Goal: Task Accomplishment & Management: Manage account settings

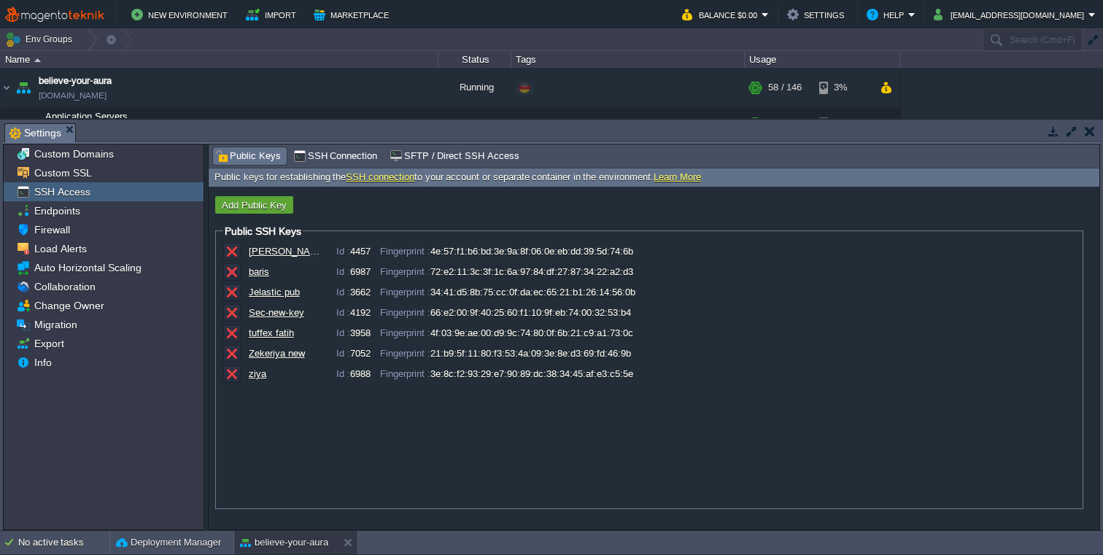
click at [1050, 137] on button "button" at bounding box center [1053, 131] width 13 height 13
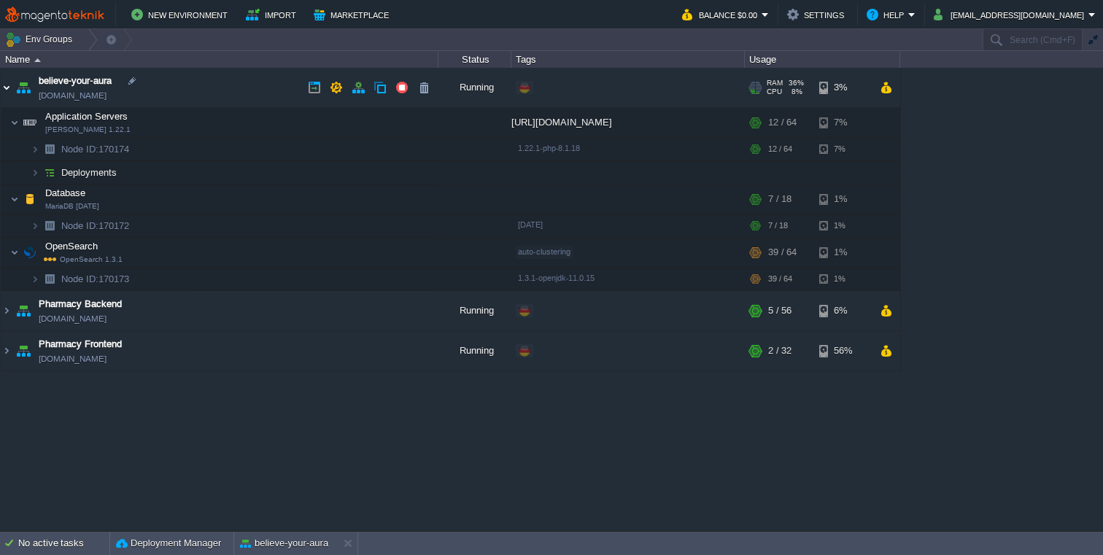
click at [10, 88] on img at bounding box center [7, 87] width 12 height 39
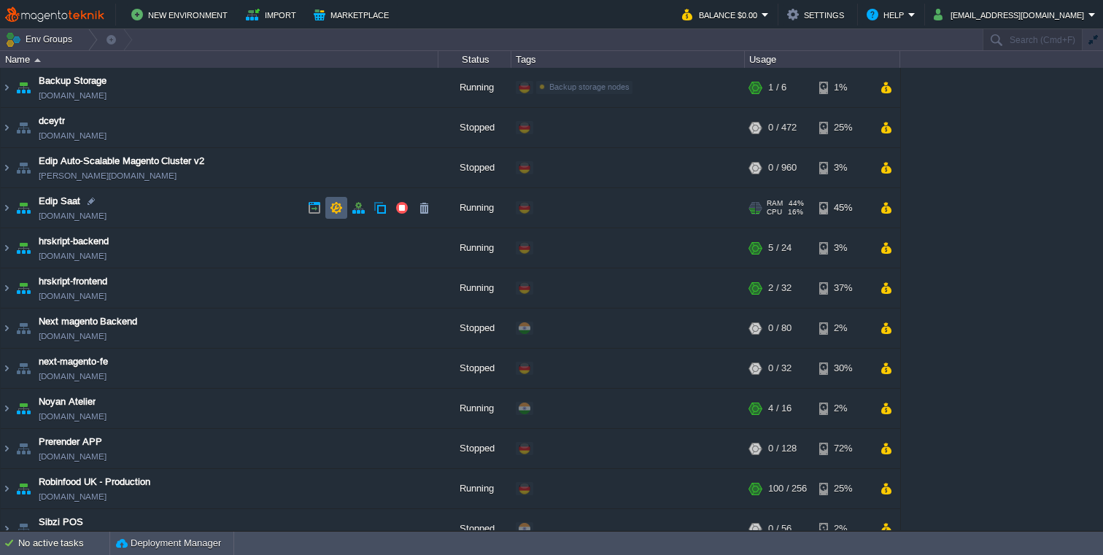
click at [330, 212] on button "button" at bounding box center [336, 207] width 13 height 13
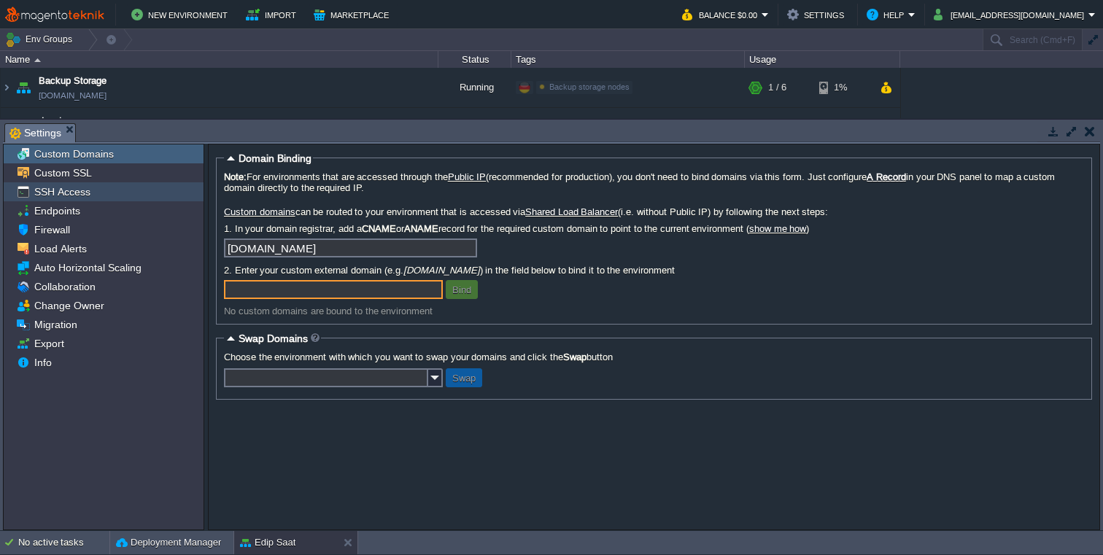
click at [98, 198] on div "SSH Access" at bounding box center [104, 191] width 200 height 19
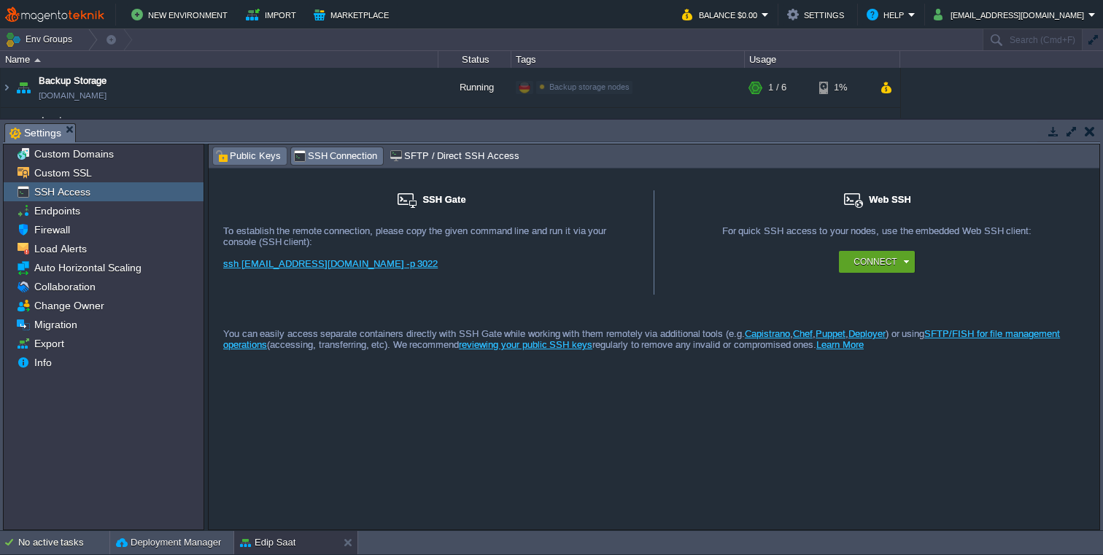
click at [242, 159] on span "Public Keys" at bounding box center [248, 156] width 66 height 16
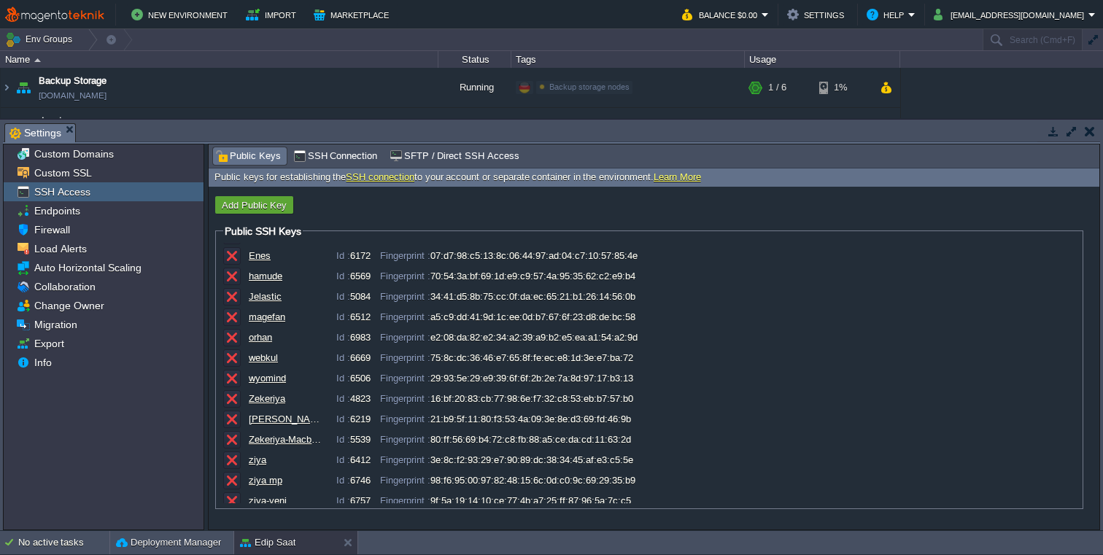
scroll to position [88, 0]
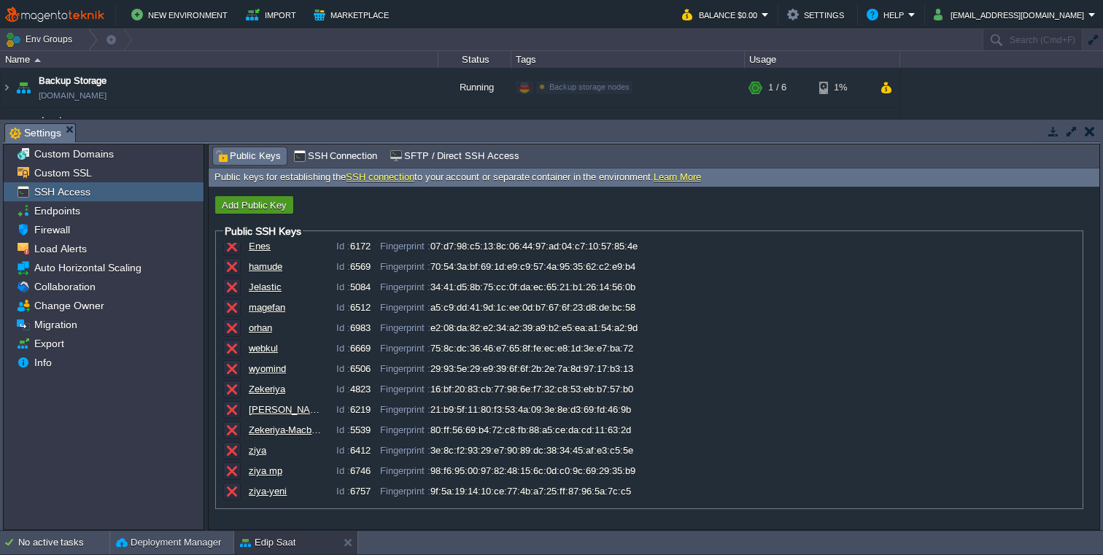
click at [267, 203] on button "Add Public Key" at bounding box center [254, 204] width 74 height 13
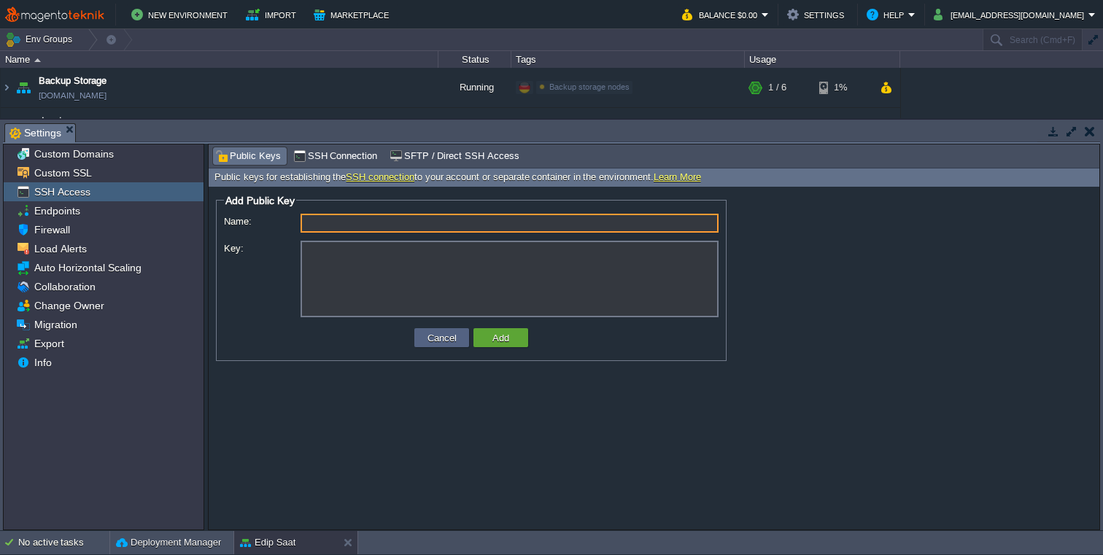
click at [416, 267] on textarea "Key:" at bounding box center [509, 279] width 418 height 77
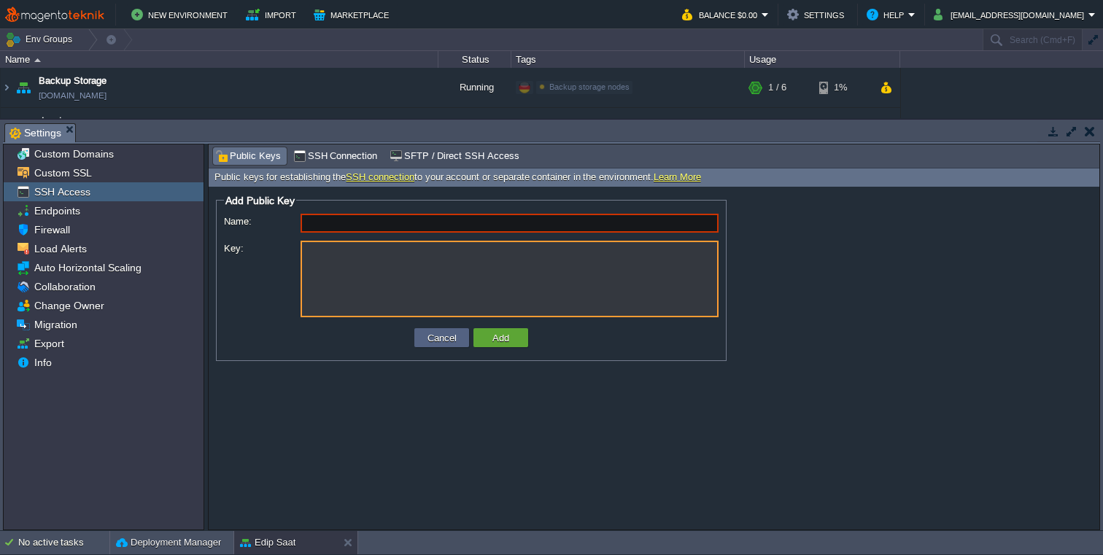
paste textarea "ssh-rsa AAAAB3NzaC1yc2EAAAADAQABAAACAQDEKoA7LFX5jpK/wsq1kx9pZdV5LtGUYaNcjakK4EG…"
type textarea "ssh-rsa AAAAB3NzaC1yc2EAAAADAQABAAACAQDEKoA7LFX5jpK/wsq1kx9pZdV5LtGUYaNcjakK4EG…"
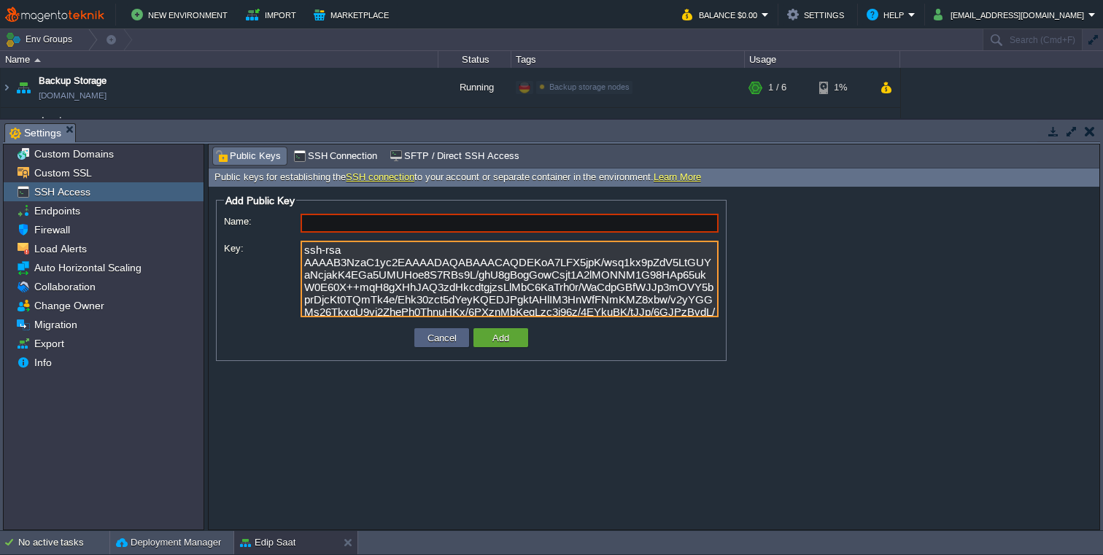
type input "[EMAIL_ADDRESS][DOMAIN_NAME]"
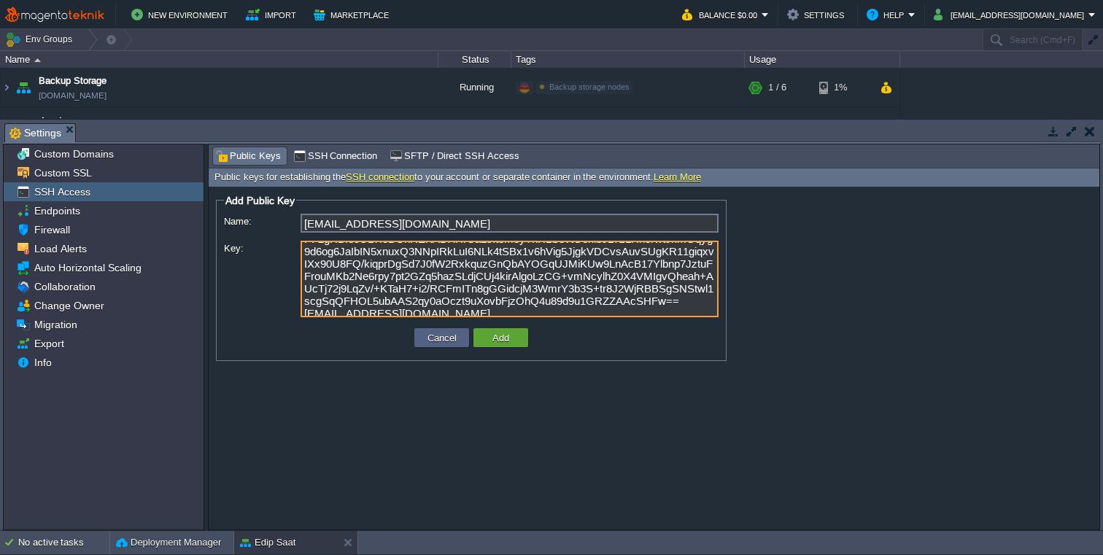
type textarea "ssh-rsa AAAAB3NzaC1yc2EAAAADAQABAAACAQDEKoA7LFX5jpK/wsq1kx9pZdV5LtGUYaNcjakK4EG…"
click at [377, 227] on input "[EMAIL_ADDRESS][DOMAIN_NAME]" at bounding box center [509, 223] width 418 height 19
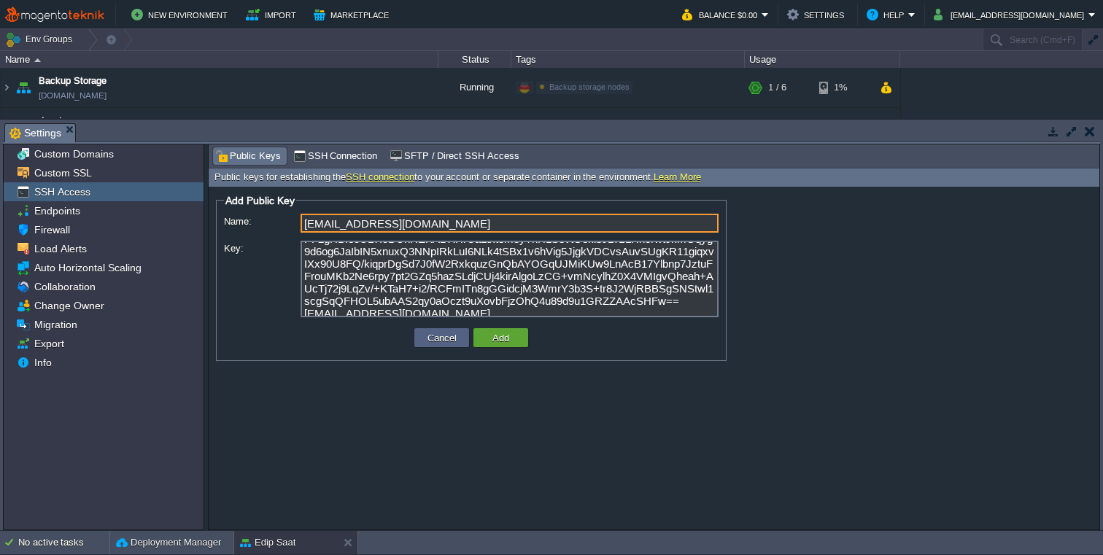
click at [377, 227] on input "[EMAIL_ADDRESS][DOMAIN_NAME]" at bounding box center [509, 223] width 418 height 19
click at [498, 335] on button "Add" at bounding box center [501, 337] width 26 height 13
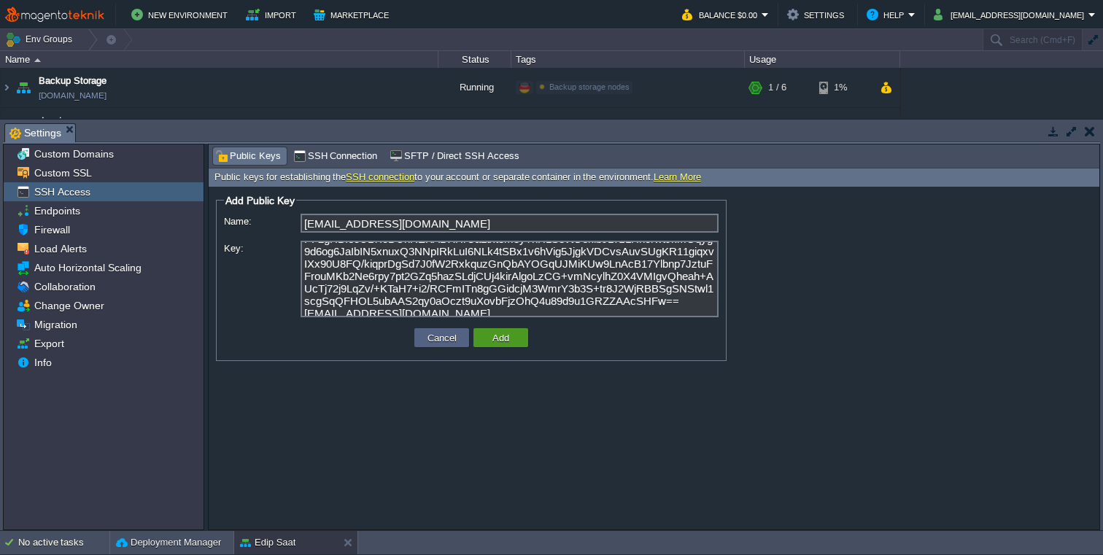
click at [493, 335] on button "Add" at bounding box center [501, 337] width 26 height 13
